Goal: Information Seeking & Learning: Check status

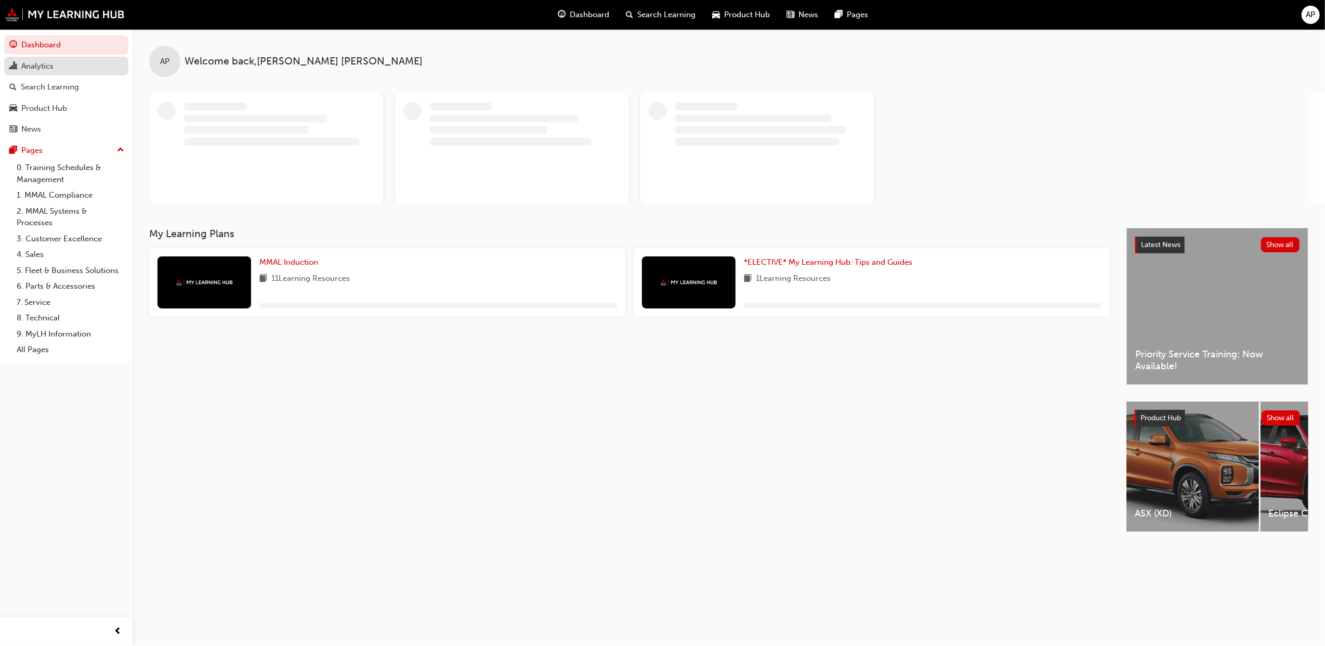
click at [57, 69] on div "Analytics" at bounding box center [66, 66] width 114 height 13
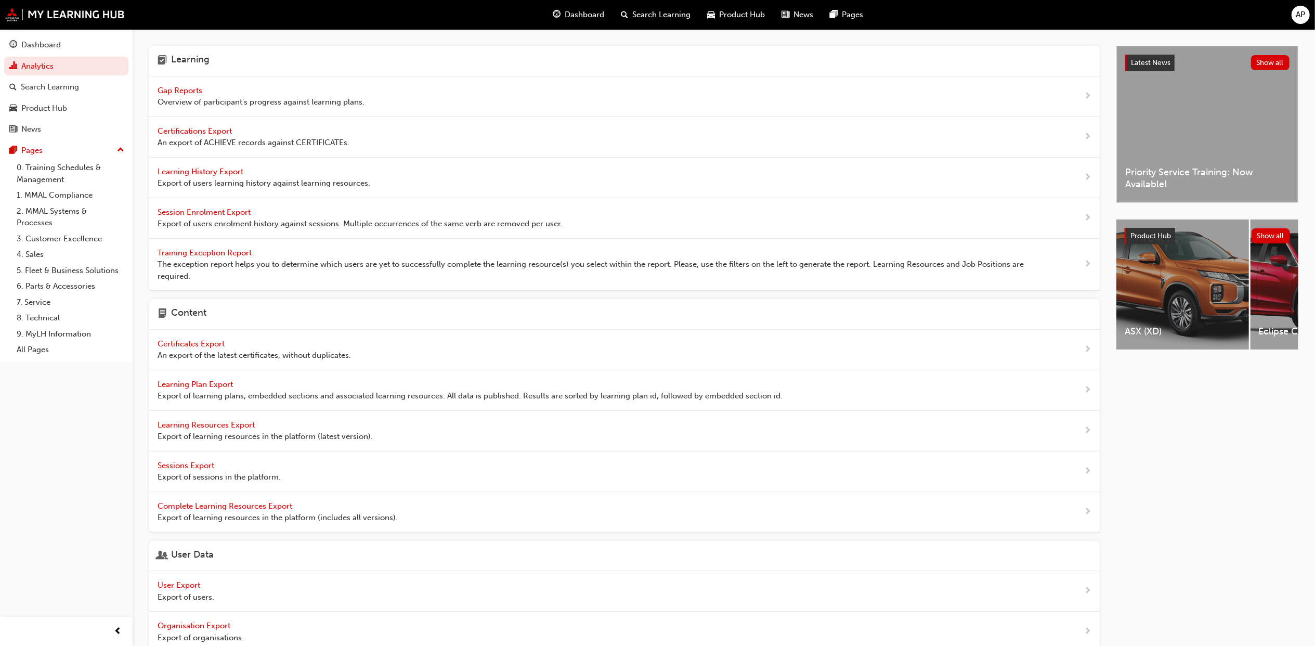
click at [168, 89] on span "Gap Reports" at bounding box center [181, 90] width 47 height 9
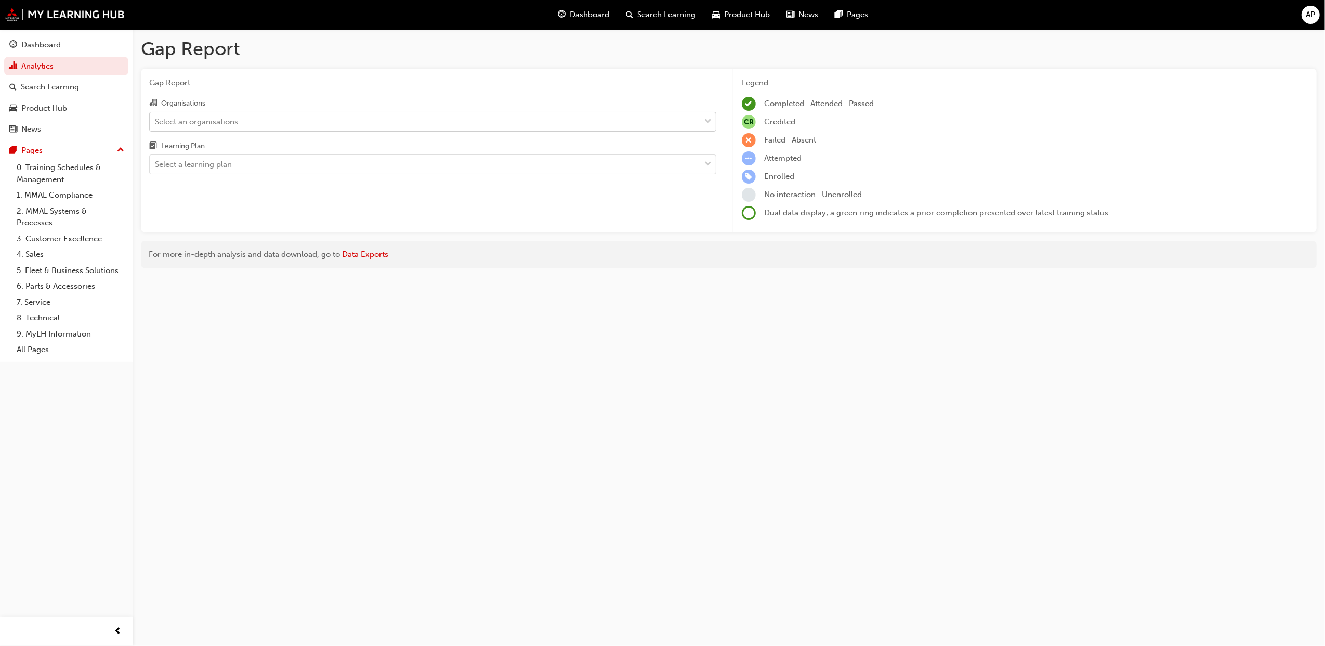
click at [226, 115] on div "Select an organisations" at bounding box center [196, 121] width 83 height 12
click at [156, 116] on input "Organisations Select an organisations" at bounding box center [155, 120] width 1 height 9
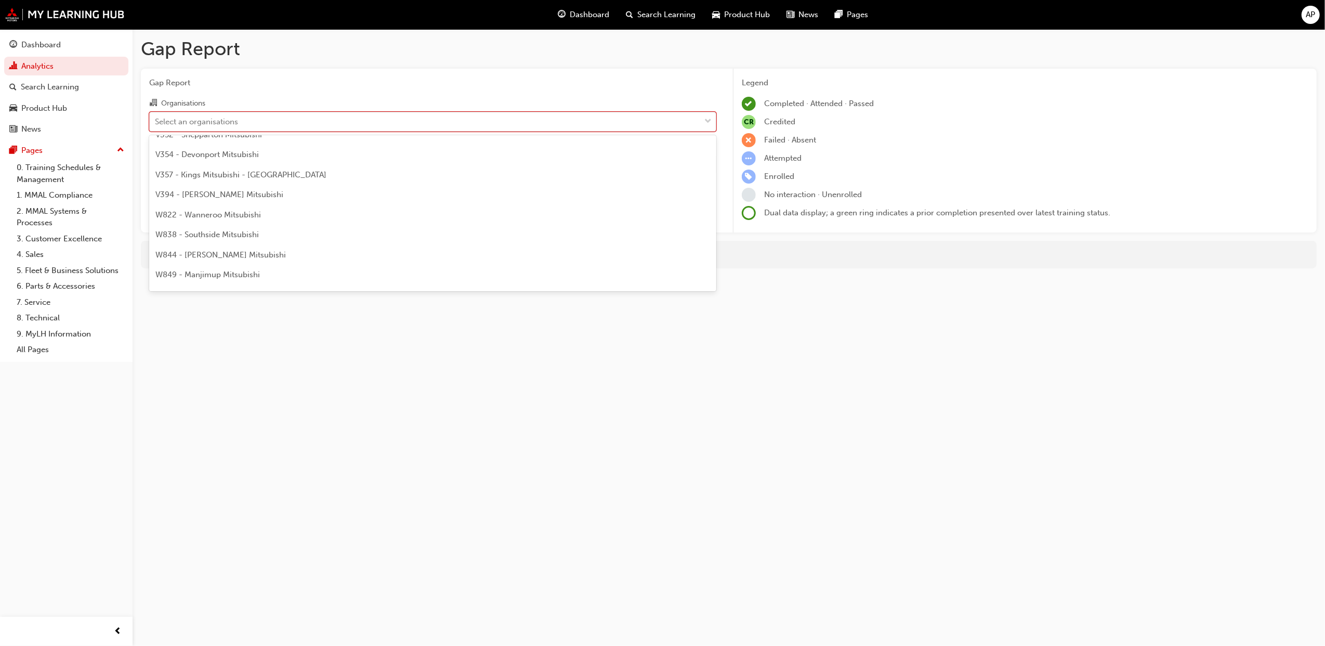
scroll to position [3327, 0]
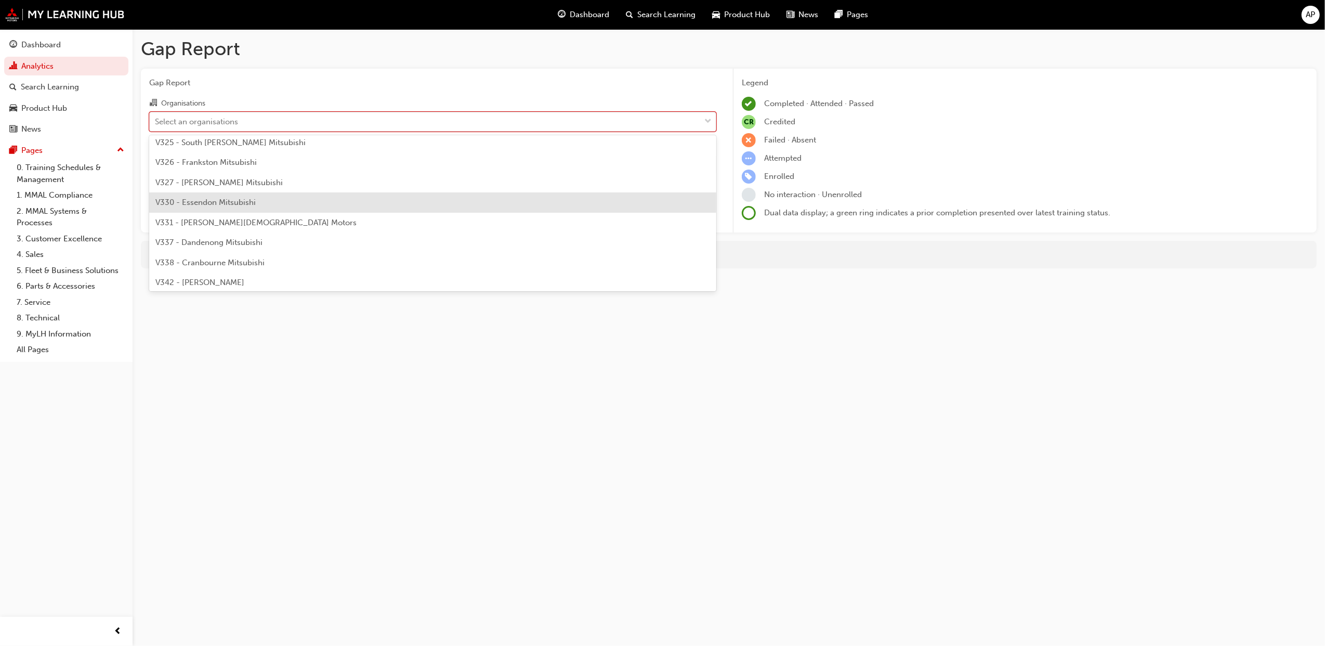
click at [253, 198] on span "V330 - Essendon Mitsubishi" at bounding box center [205, 202] width 100 height 9
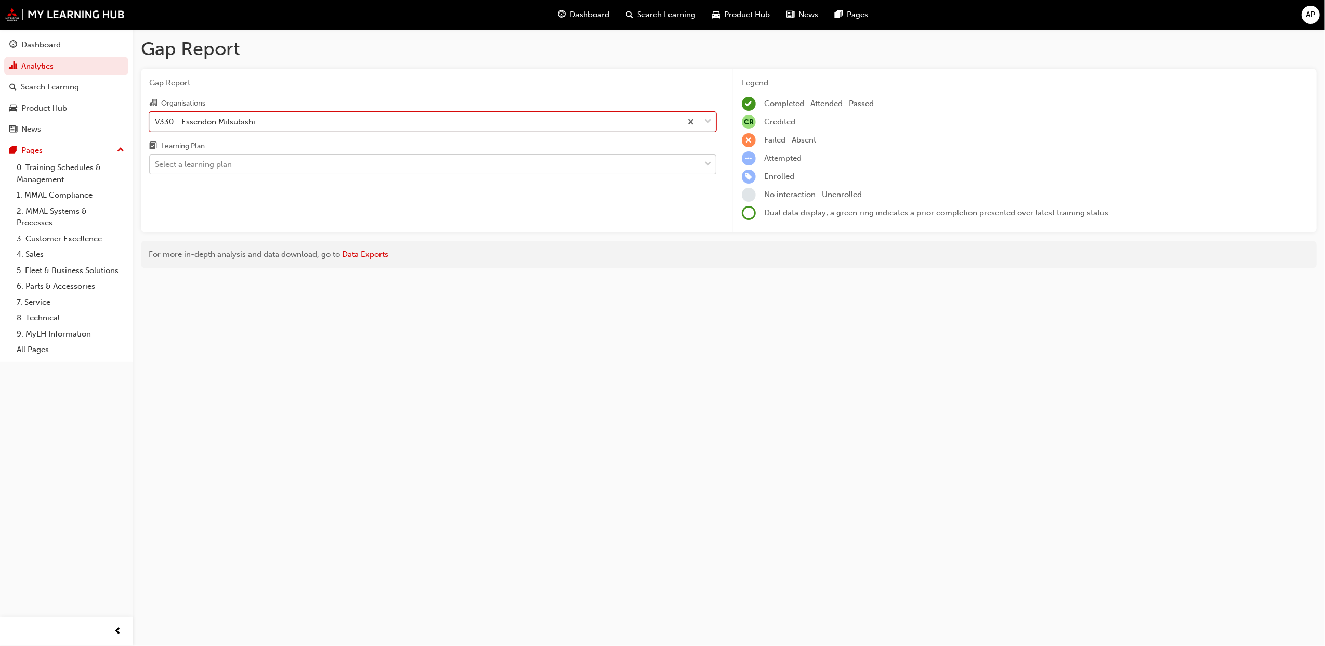
click at [250, 167] on div "Select a learning plan" at bounding box center [425, 164] width 550 height 18
click at [156, 167] on input "Learning Plan Select a learning plan" at bounding box center [155, 164] width 1 height 9
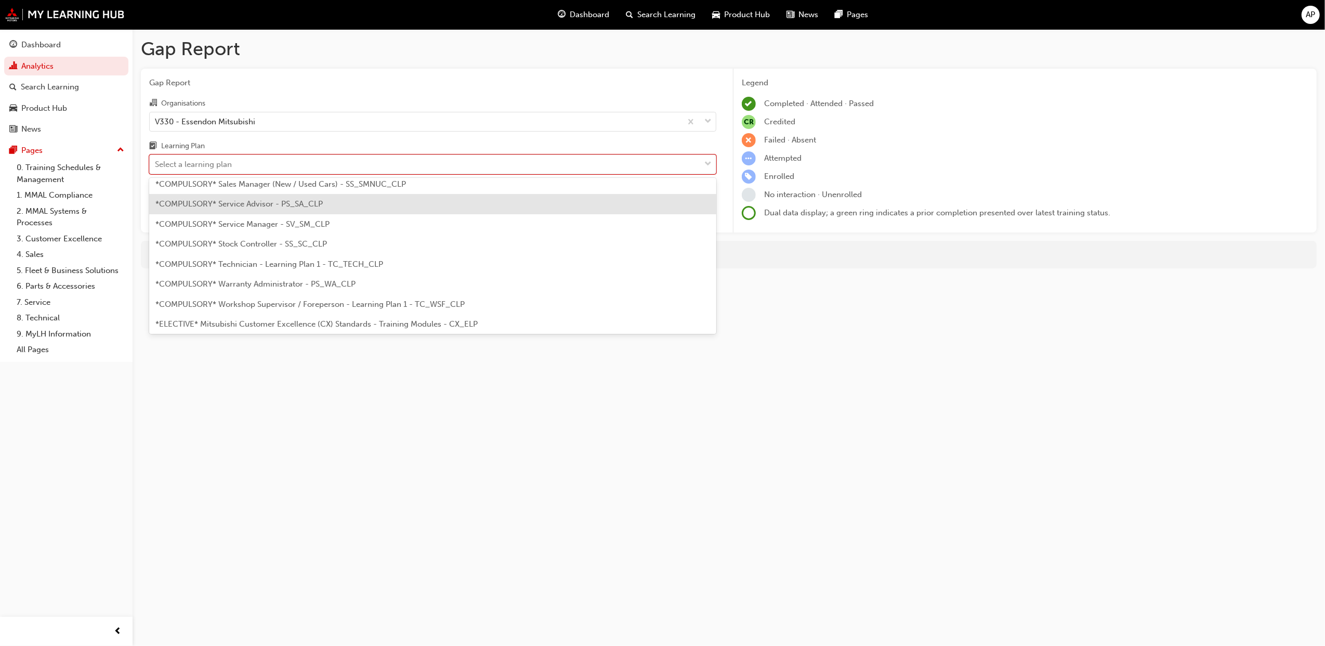
scroll to position [277, 0]
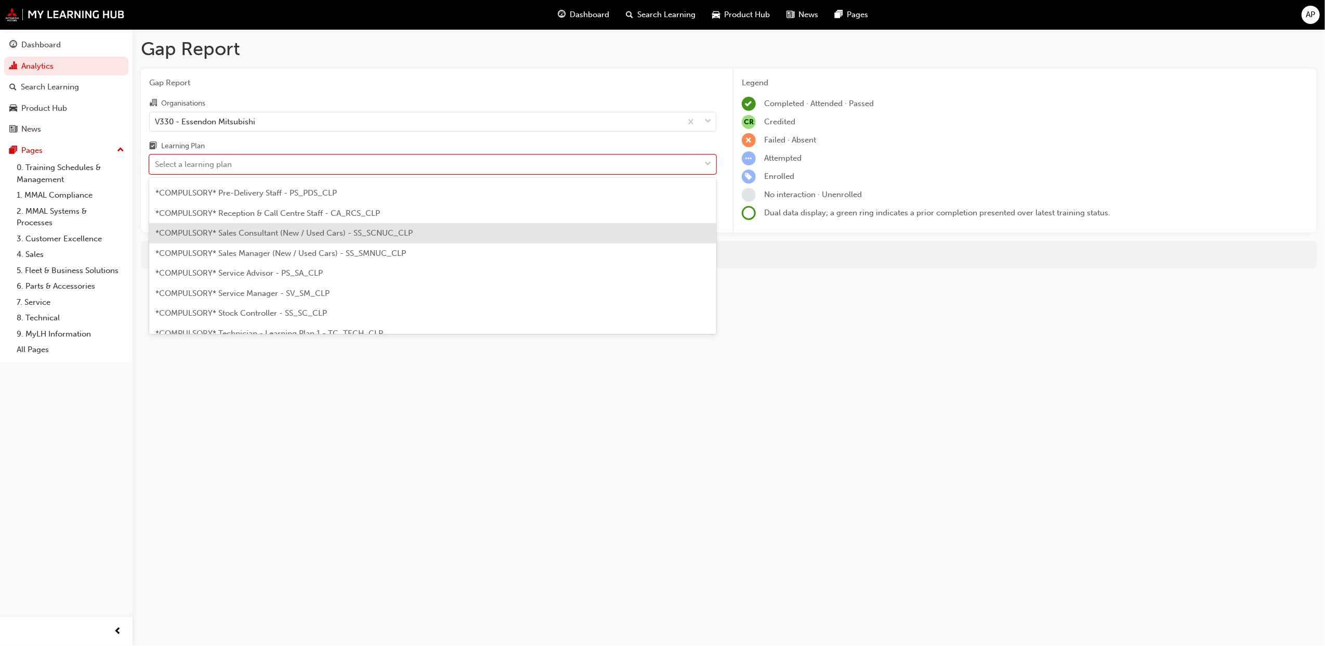
click at [302, 236] on span "*COMPULSORY* Sales Consultant (New / Used Cars) - SS_SCNUC_CLP" at bounding box center [283, 232] width 257 height 9
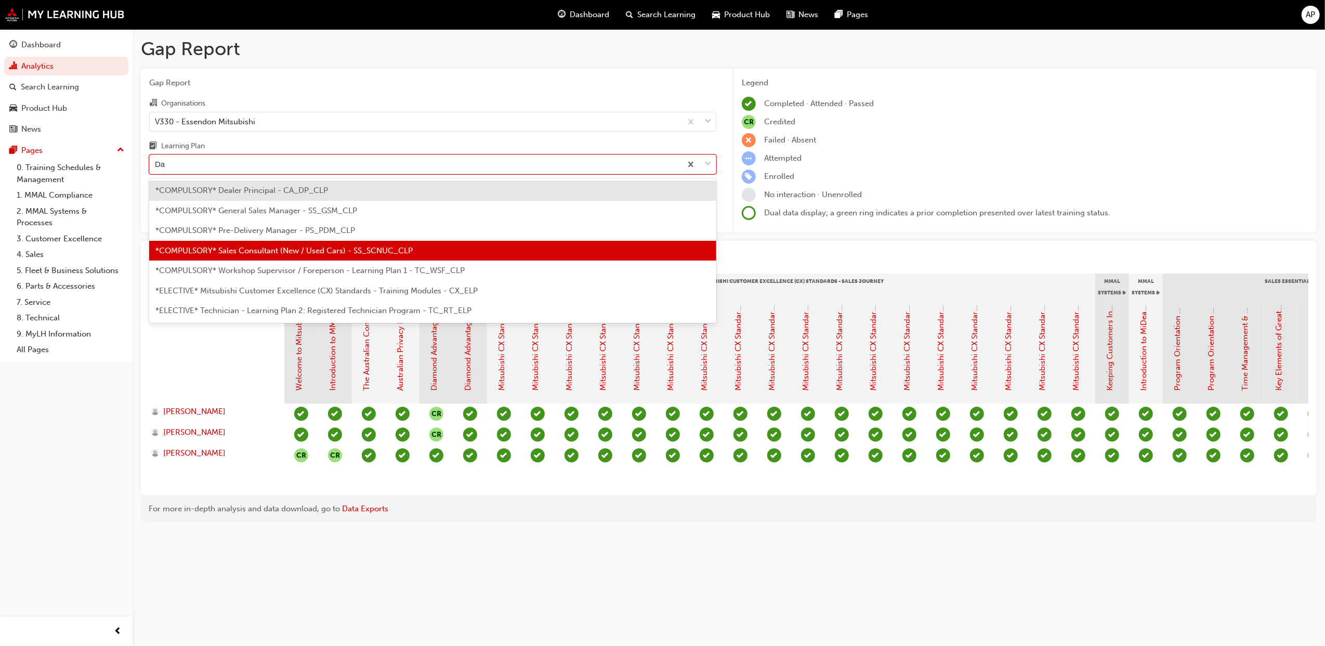
type input "D"
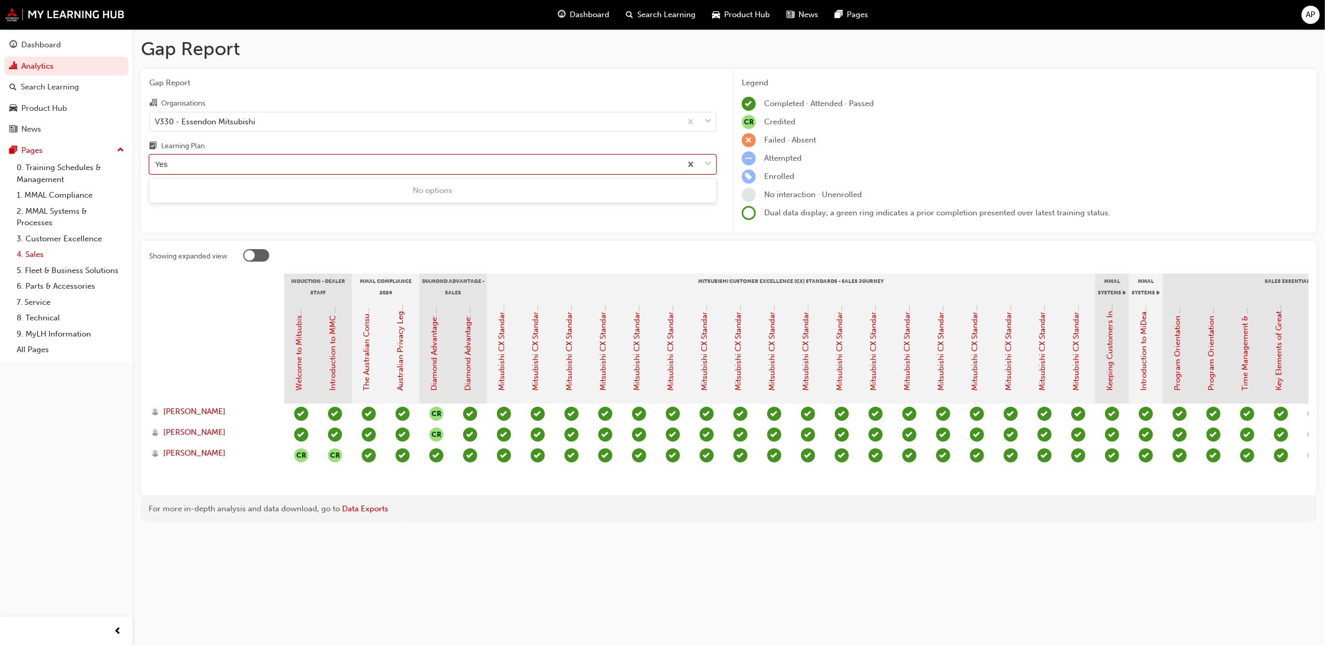
type input "Yes"
